Goal: Find specific page/section: Find specific page/section

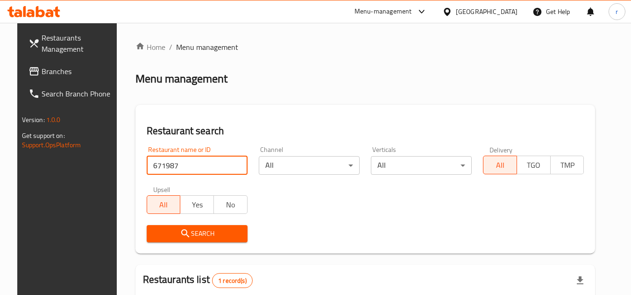
scroll to position [113, 0]
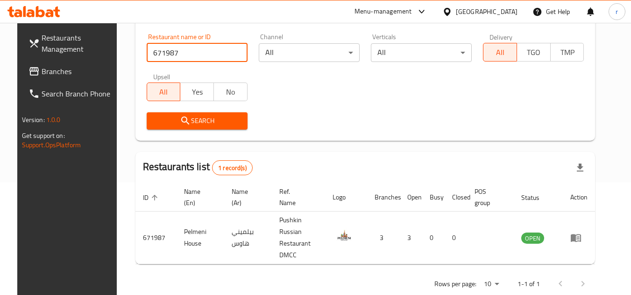
click at [46, 73] on span "Branches" at bounding box center [79, 71] width 74 height 11
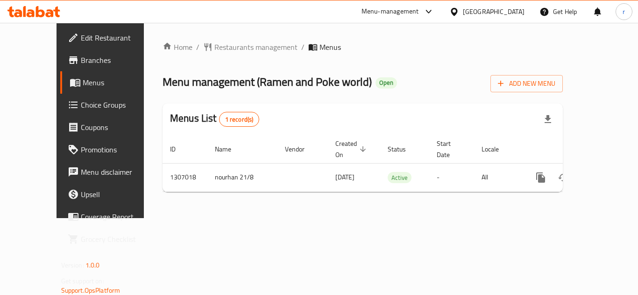
click at [433, 69] on div "Home / Restaurants management / Menus Menu management ( Ramen and Poke world ) …" at bounding box center [362, 121] width 400 height 158
click at [223, 48] on span "Restaurants management" at bounding box center [255, 47] width 83 height 11
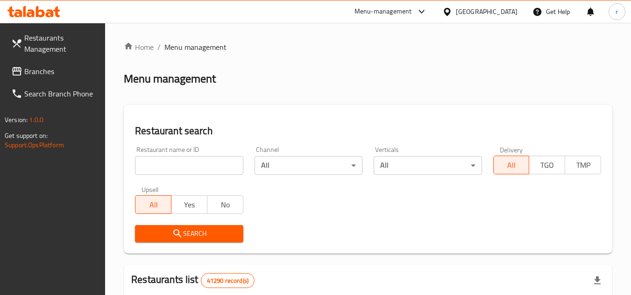
click at [162, 177] on div "Restaurant name or ID Restaurant name or ID" at bounding box center [188, 161] width 119 height 40
drag, startPoint x: 164, startPoint y: 171, endPoint x: 169, endPoint y: 204, distance: 32.6
click at [164, 171] on input "search" at bounding box center [189, 165] width 108 height 19
paste input "704255"
type input "704255"
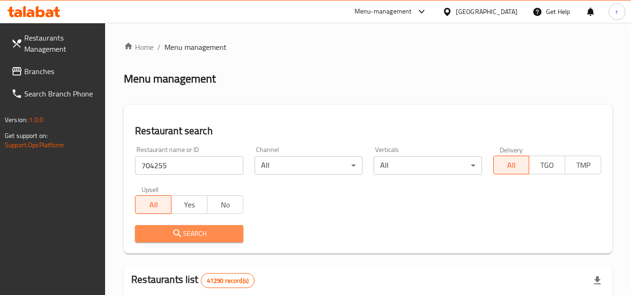
click at [171, 233] on span "Search" at bounding box center [188, 234] width 93 height 12
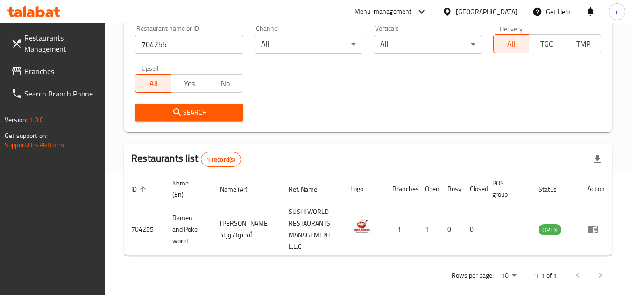
scroll to position [133, 0]
